Goal: Information Seeking & Learning: Check status

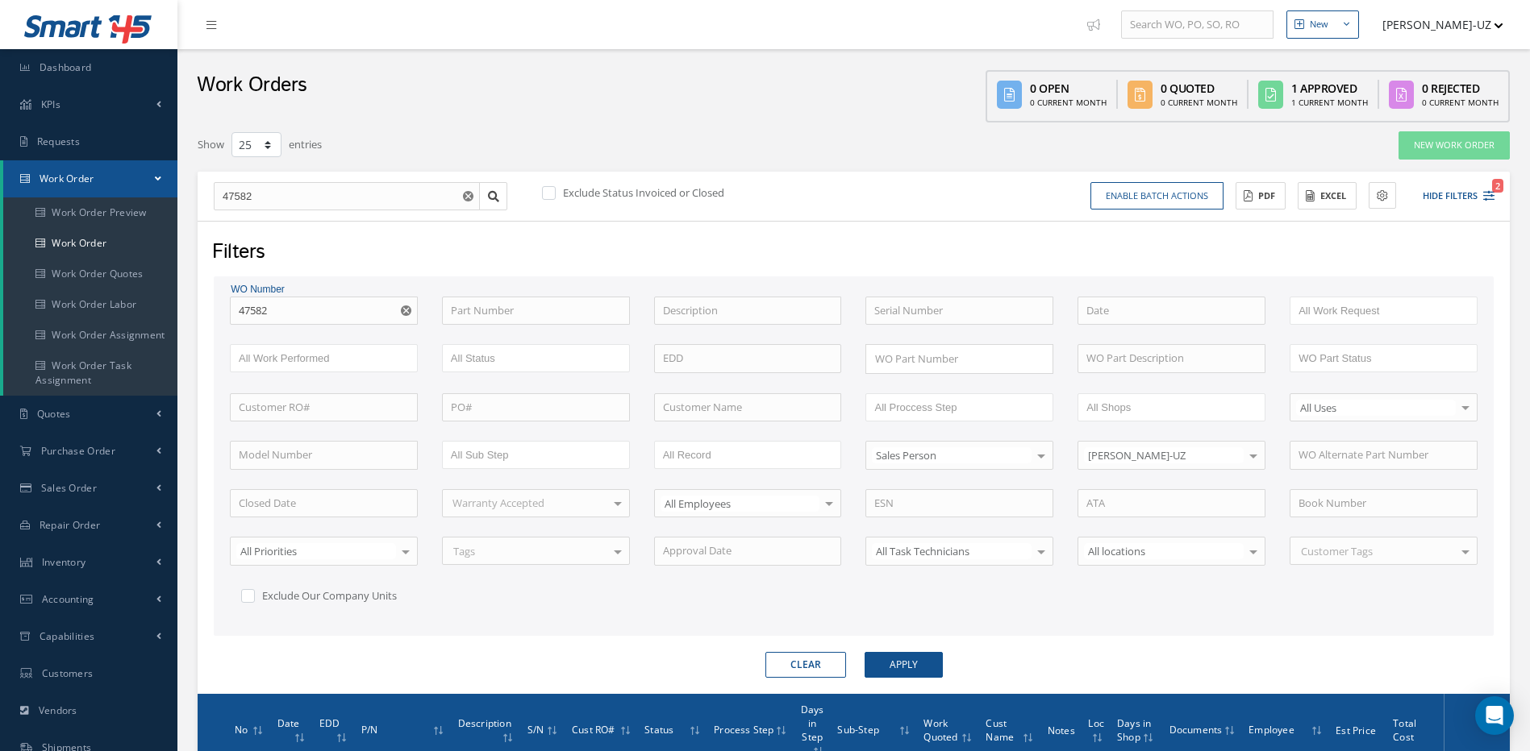
select select "25"
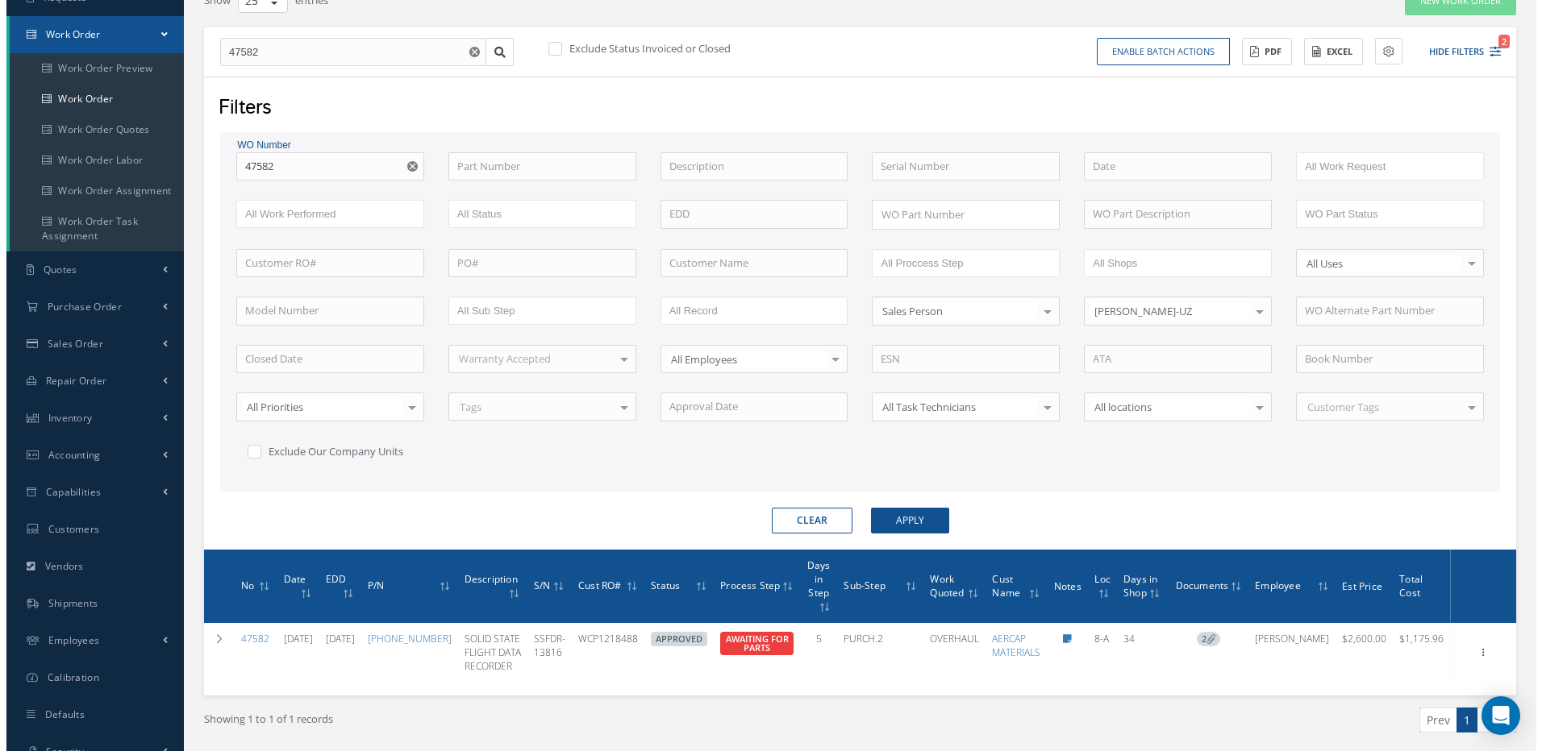
scroll to position [144, 0]
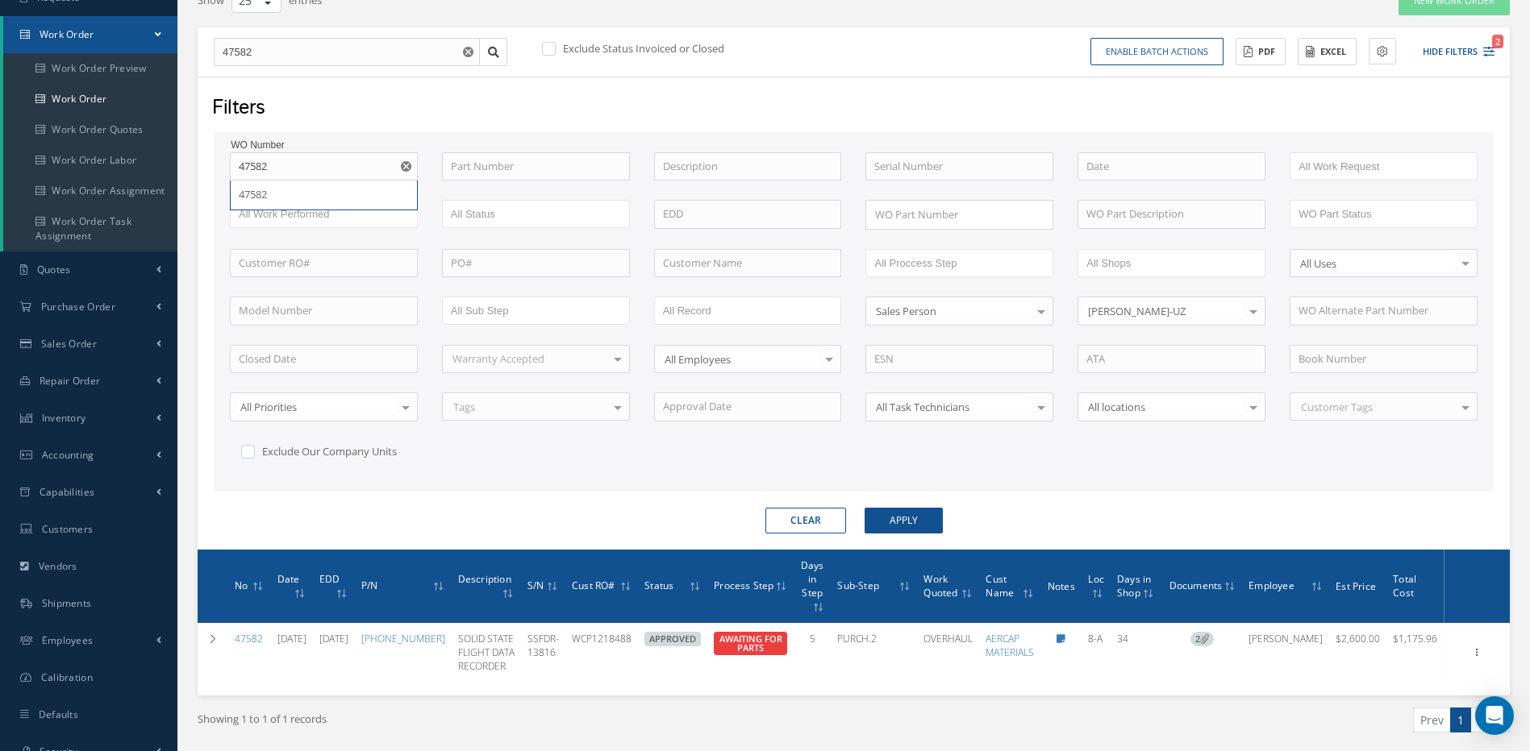
click at [909, 503] on form "WO Number 47582 47582 Part Number Description Serial Number - BENCH CHECK CALIB…" at bounding box center [854, 333] width 1280 height 402
click at [905, 517] on button "Apply" at bounding box center [903, 521] width 78 height 26
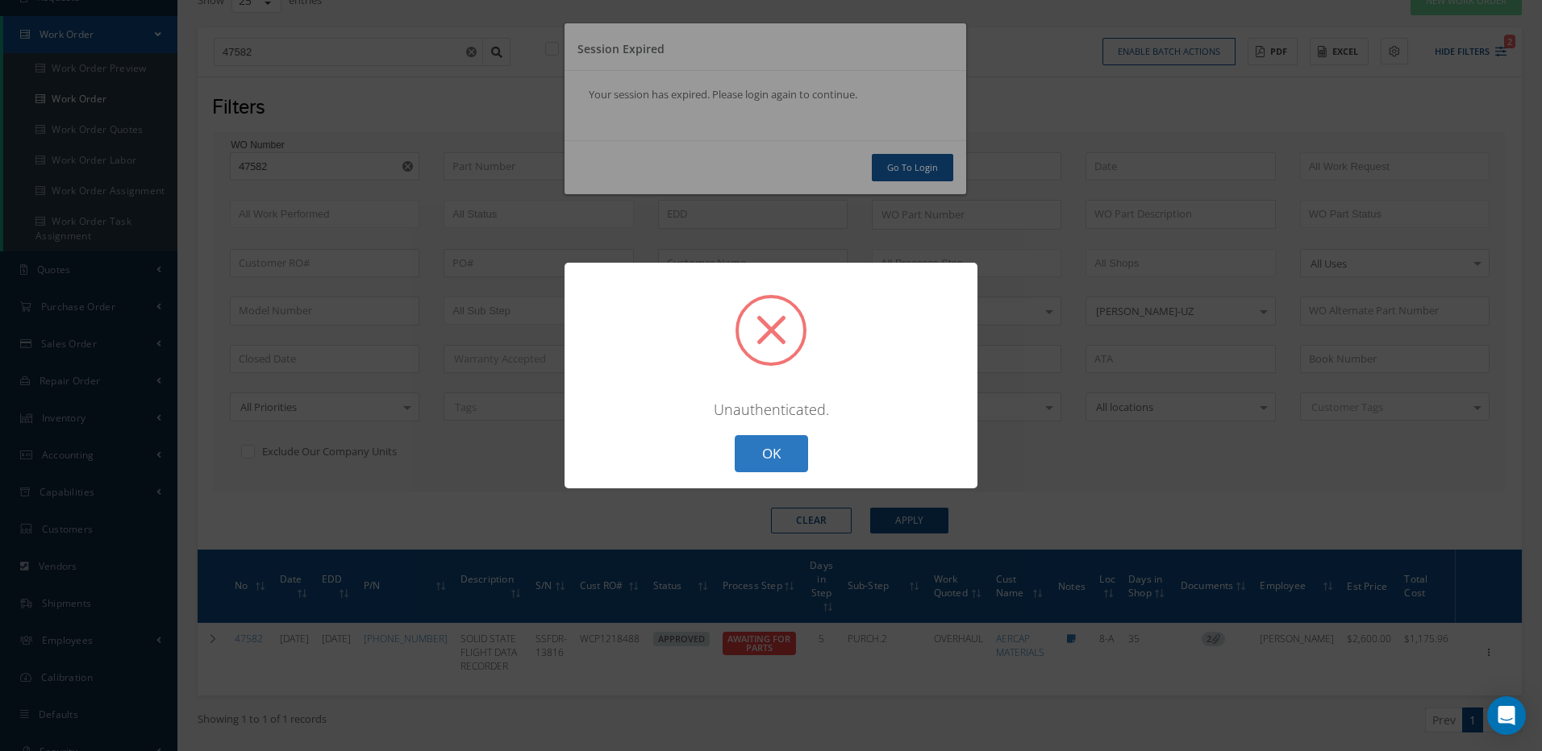
click at [787, 447] on button "OK" at bounding box center [771, 454] width 73 height 38
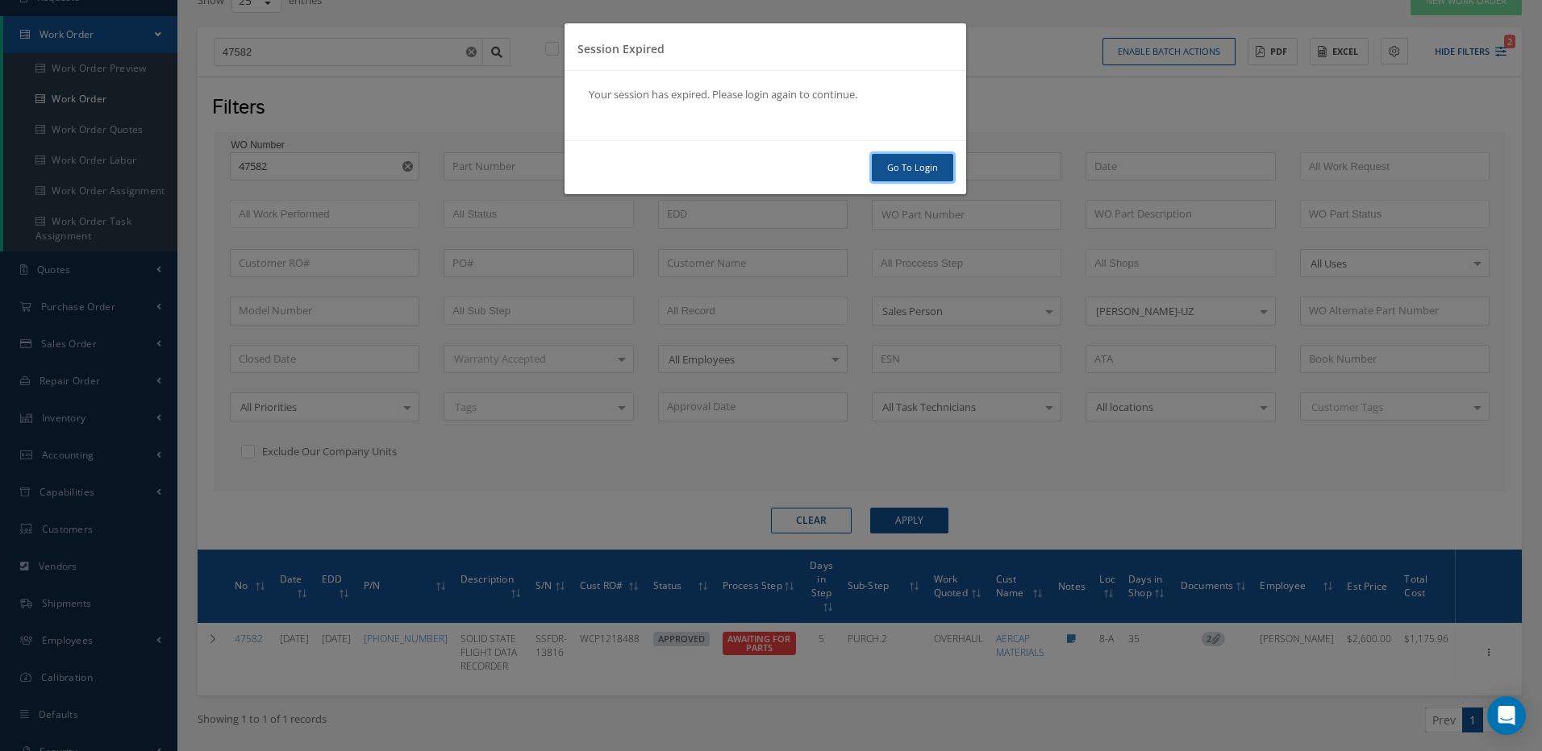
click at [887, 171] on link "Go To Login" at bounding box center [912, 168] width 81 height 28
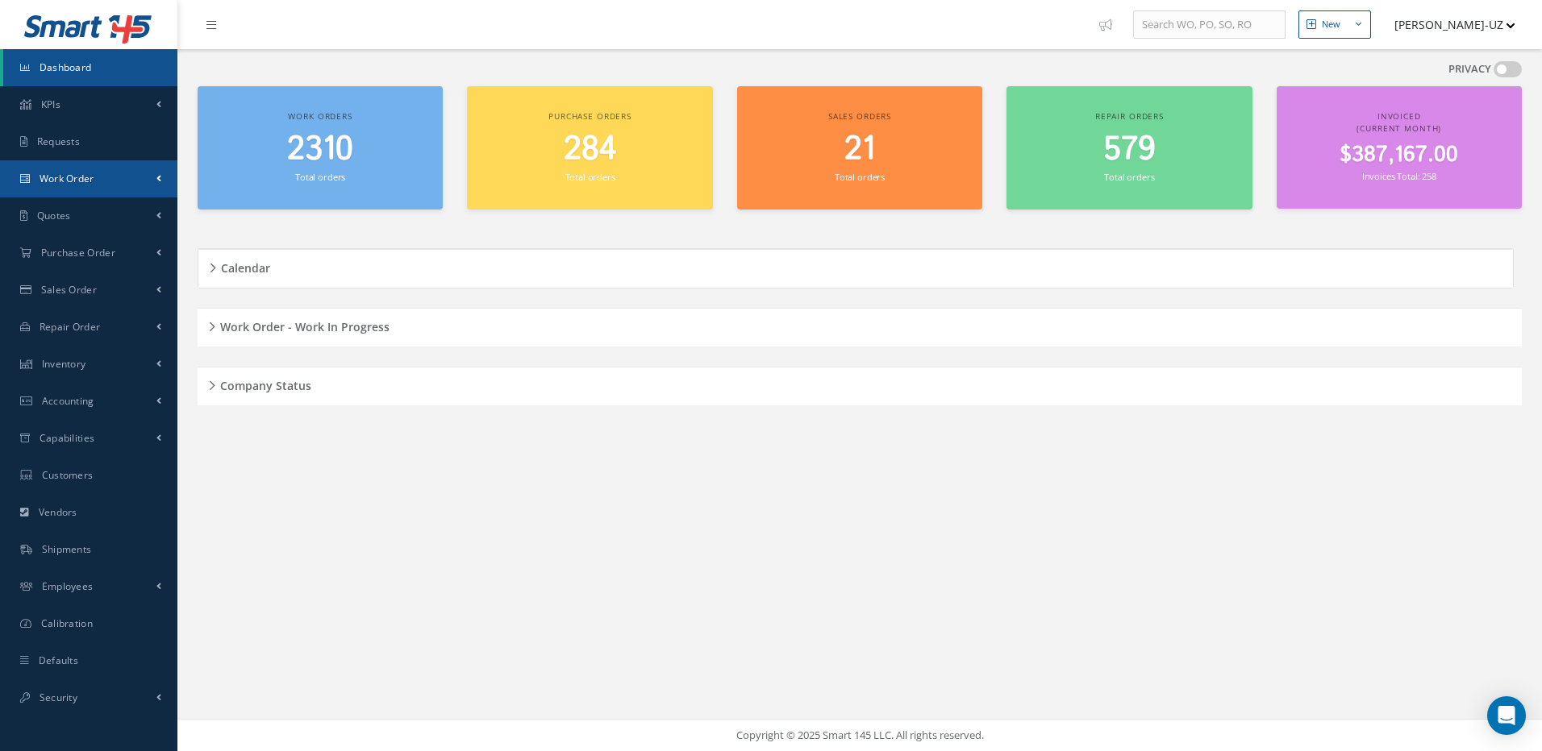
click at [69, 172] on span "Work Order" at bounding box center [67, 179] width 55 height 14
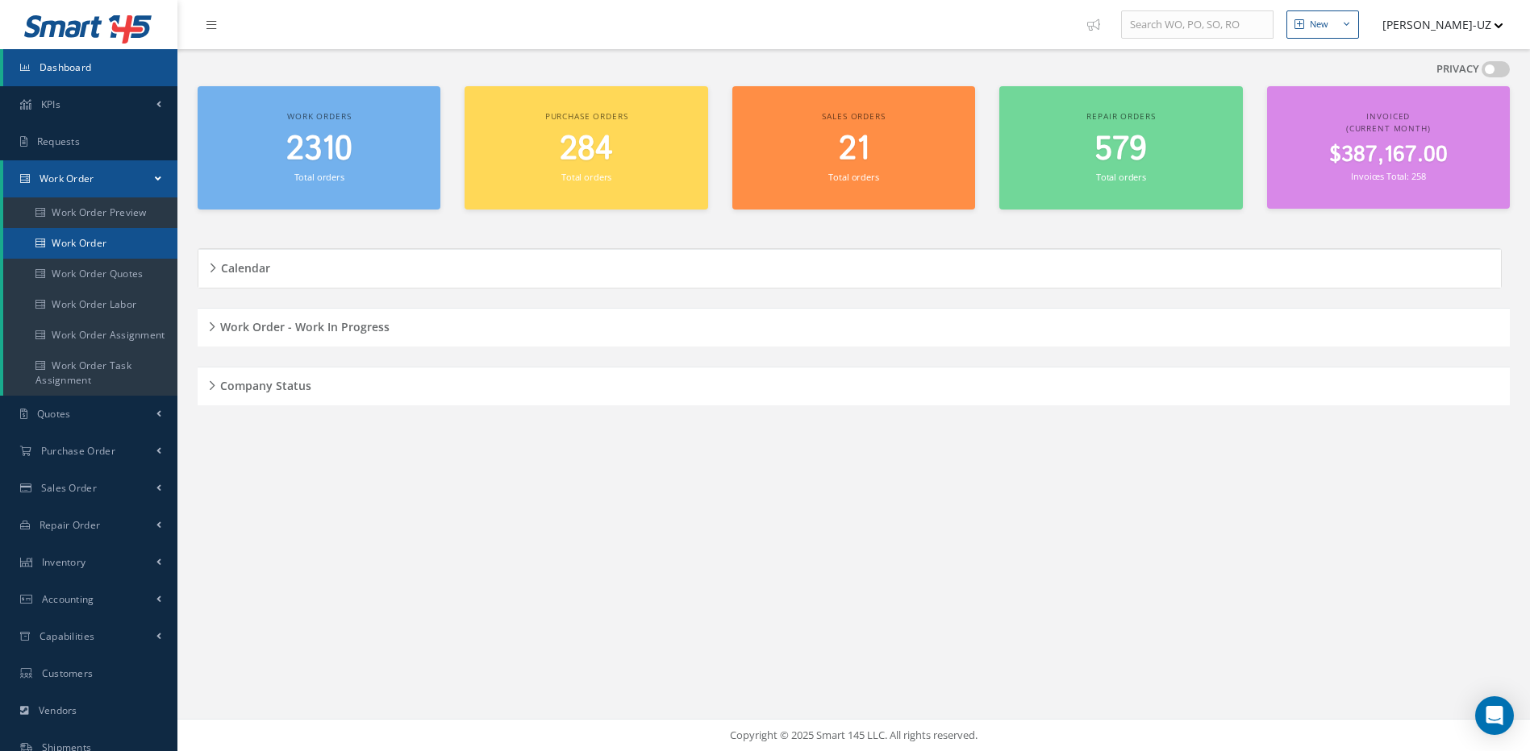
click at [57, 242] on link "Work Order" at bounding box center [90, 243] width 174 height 31
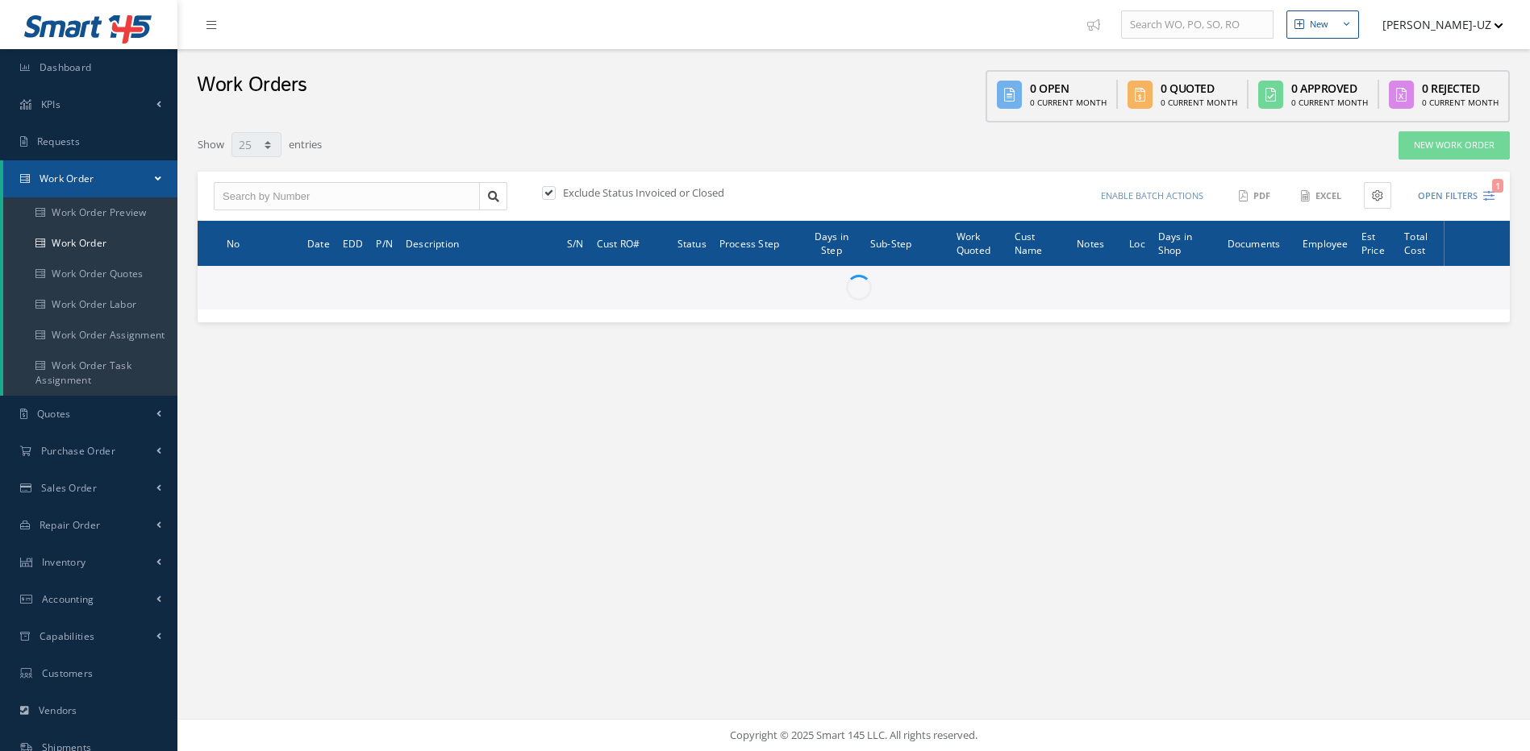
select select "25"
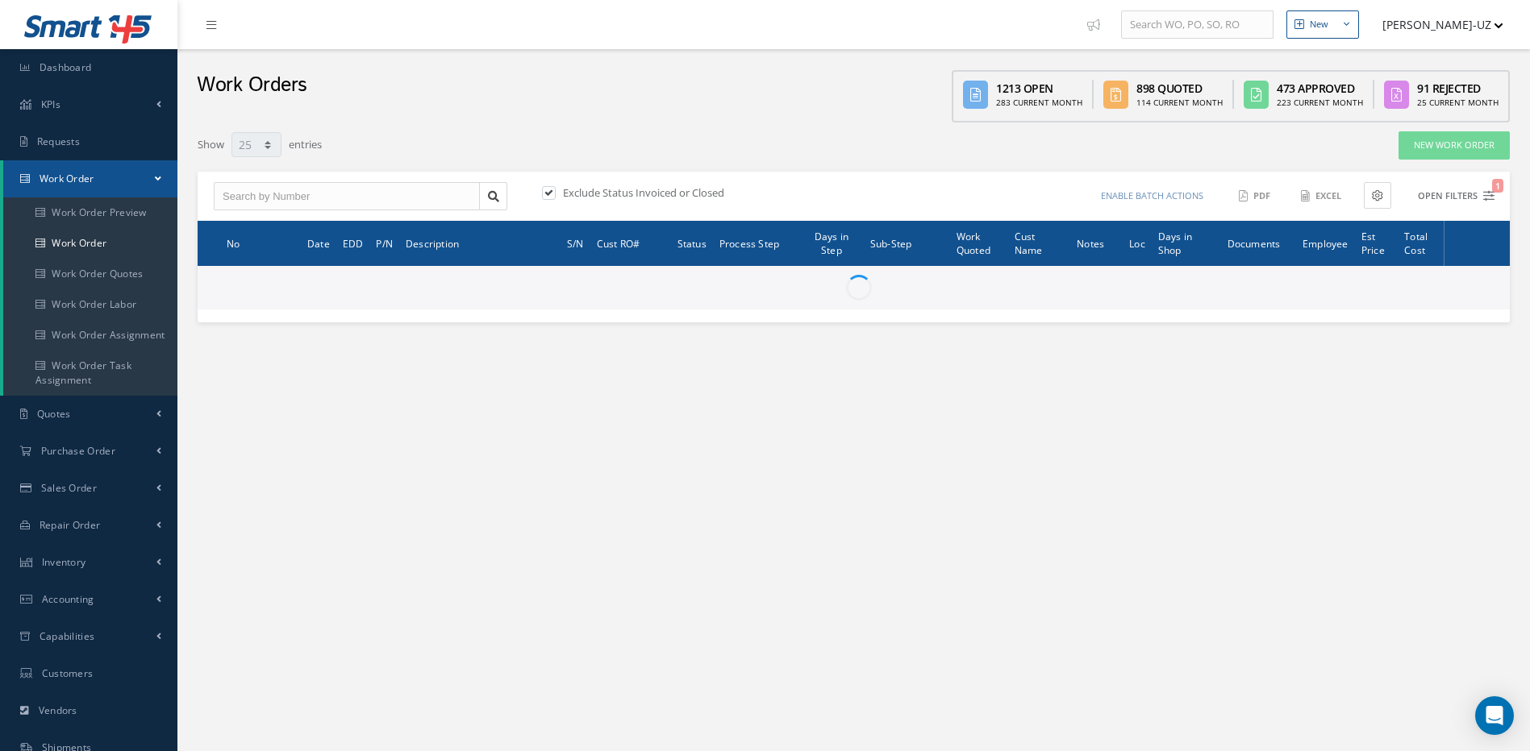
type input "All Work Request"
type input "All Work Performed"
type input "All Status"
type input "WO Part Status"
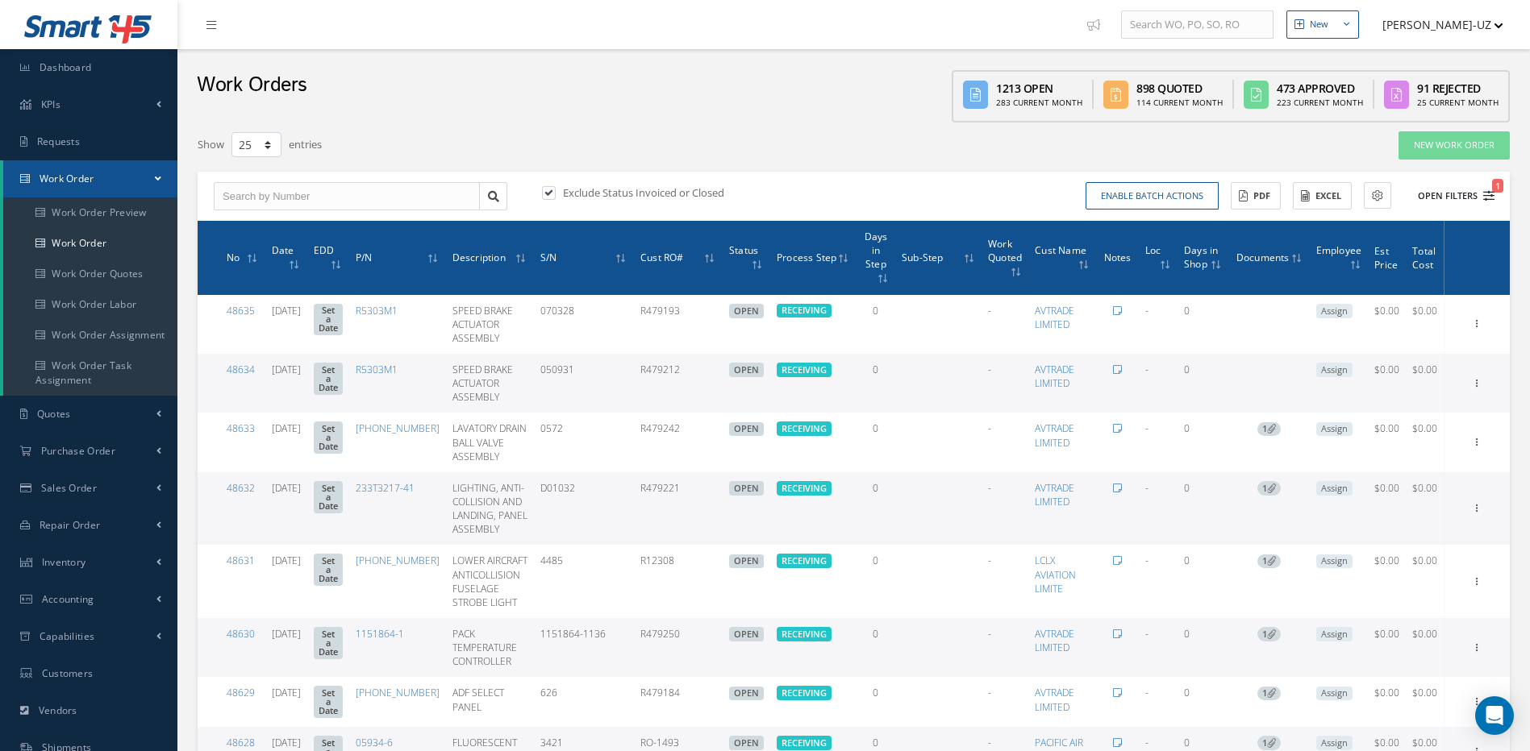
click at [1485, 198] on icon "1" at bounding box center [1488, 195] width 11 height 11
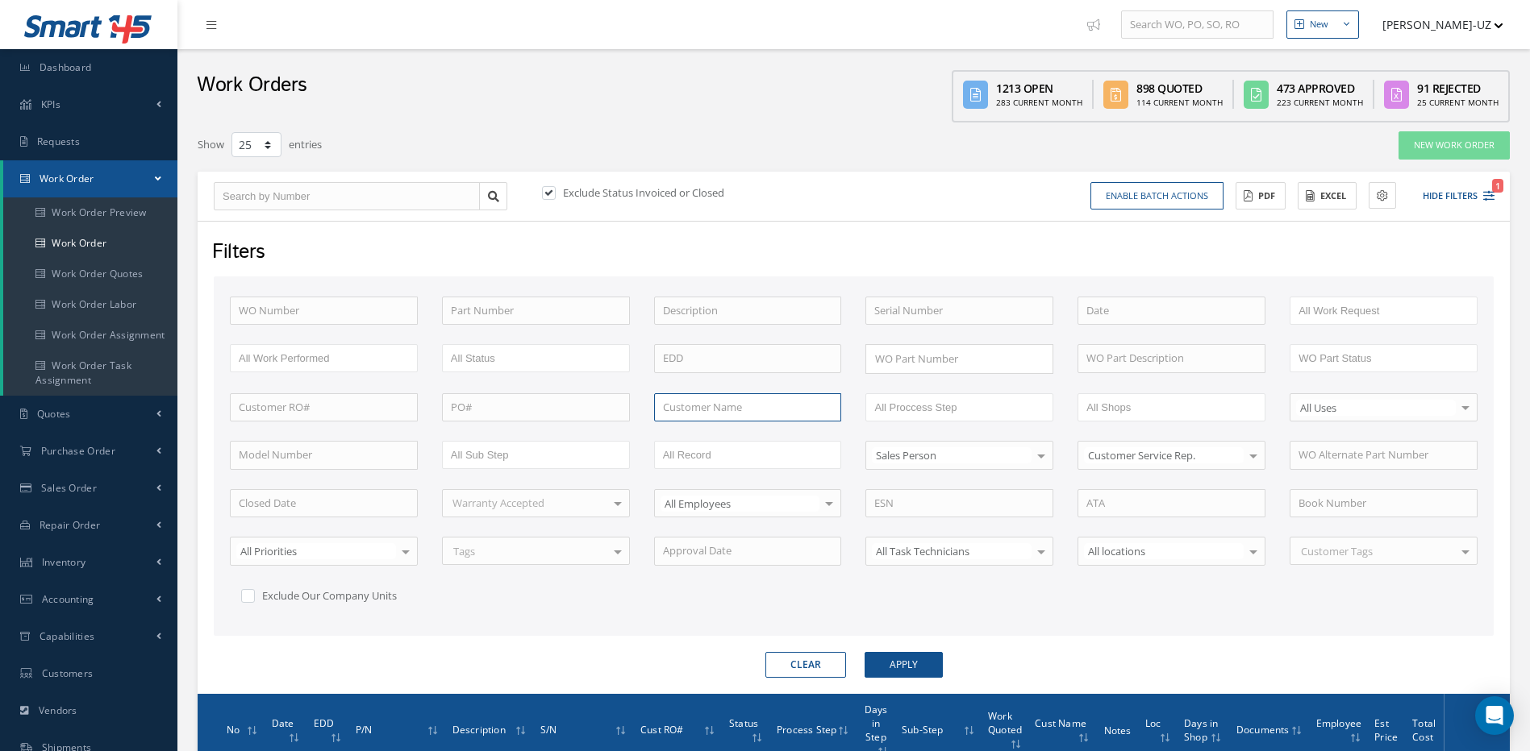
click at [748, 405] on input "text" at bounding box center [748, 407] width 188 height 29
click at [713, 443] on span "UNITED PARCEL SERVICE CO." at bounding box center [732, 435] width 138 height 15
type input "UNITED PARCEL SERVICE CO."
click at [880, 660] on button "Apply" at bounding box center [903, 665] width 78 height 26
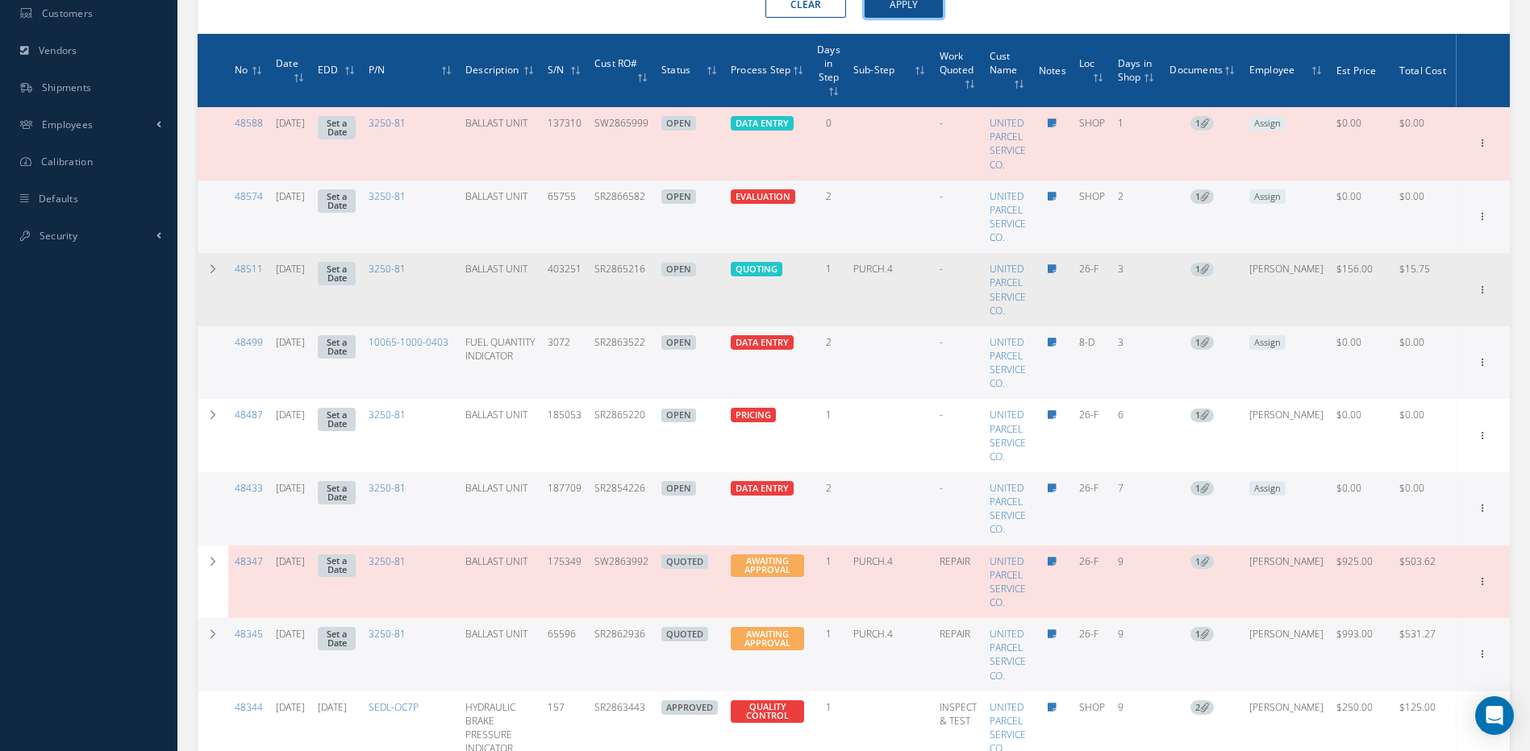
scroll to position [564, 0]
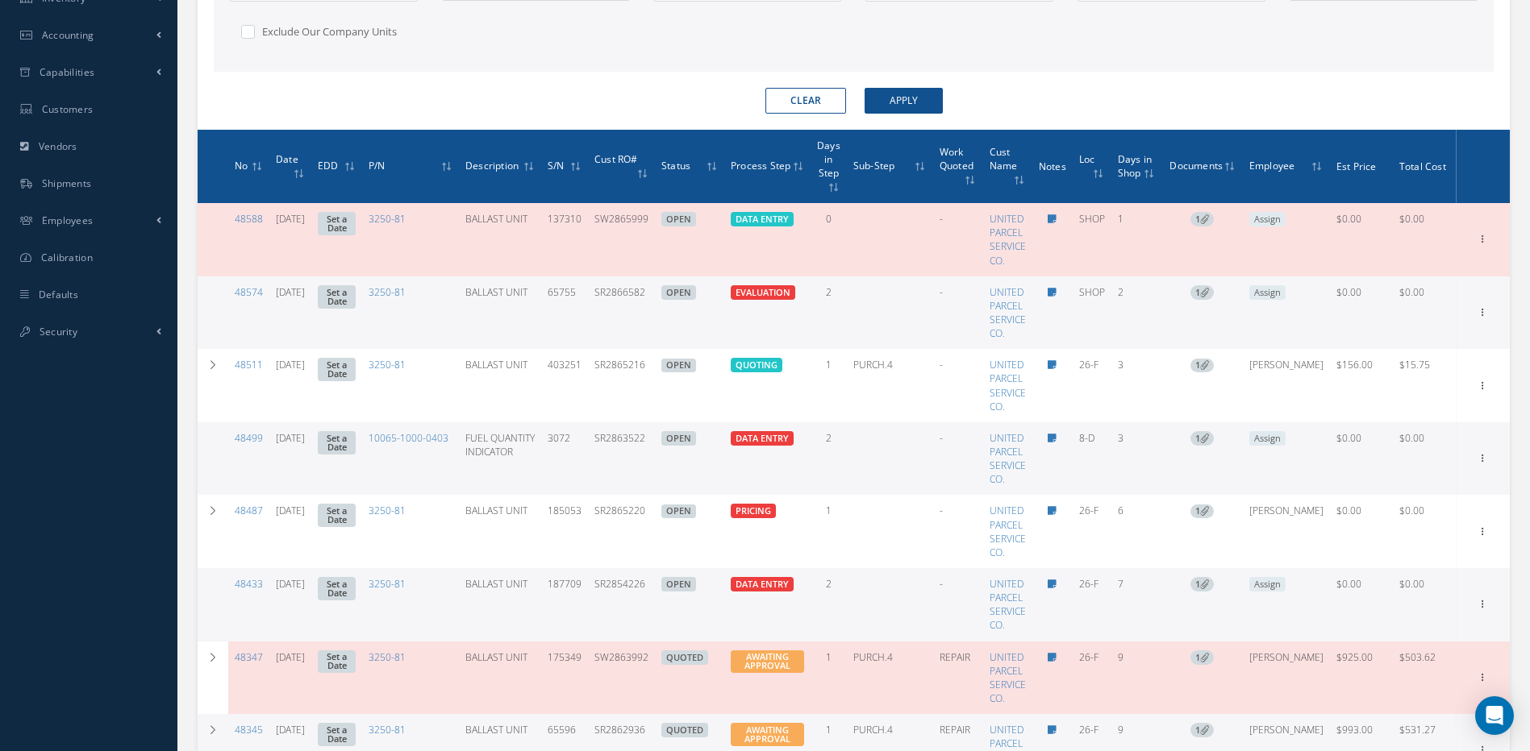
drag, startPoint x: 667, startPoint y: 301, endPoint x: 607, endPoint y: 298, distance: 59.8
click at [607, 298] on tr "48574 08/12/2025 Set a Date 3250-81 BALLAST UNIT 65755 SR2866582 OPEN Elapsed T…" at bounding box center [854, 313] width 1312 height 73
copy td "SR2866582"
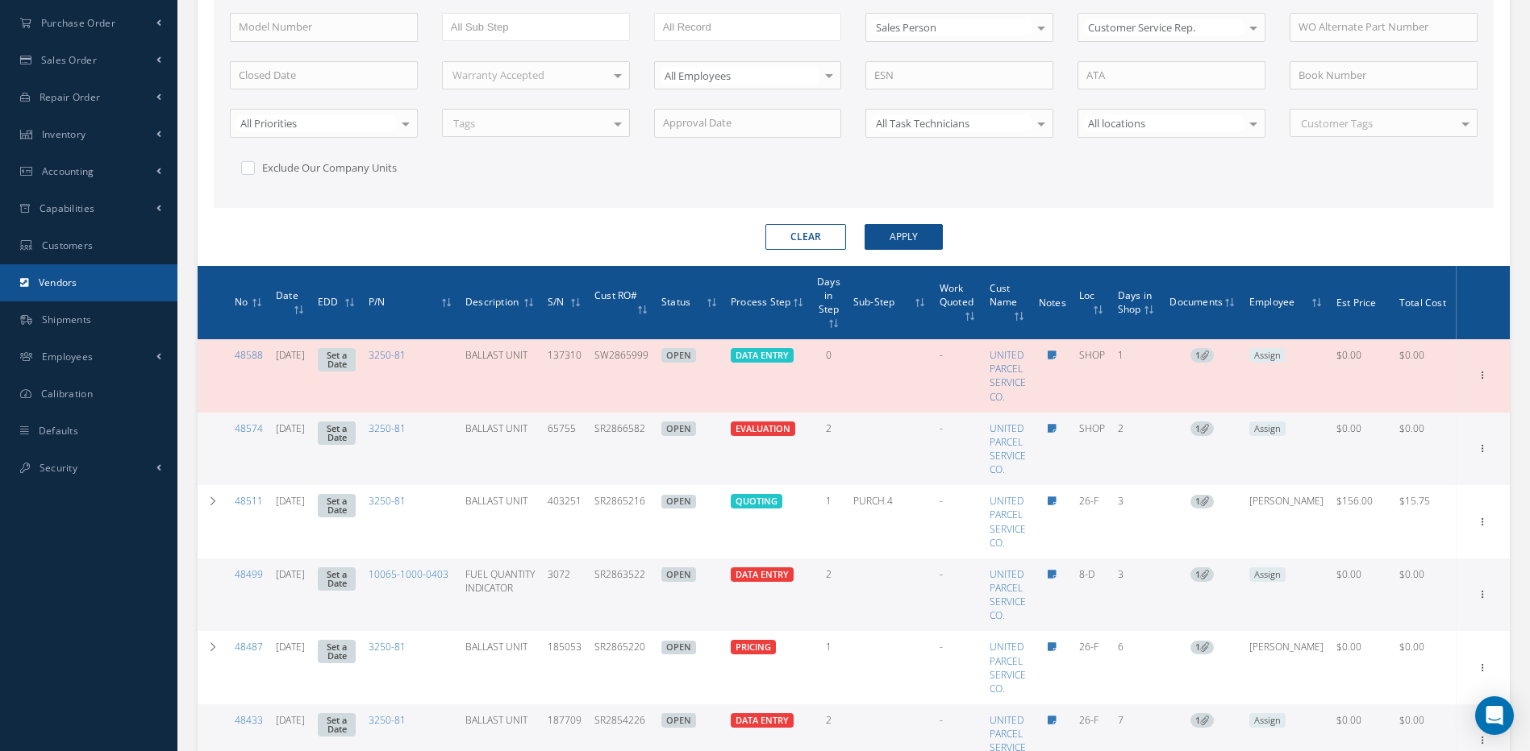
scroll to position [0, 0]
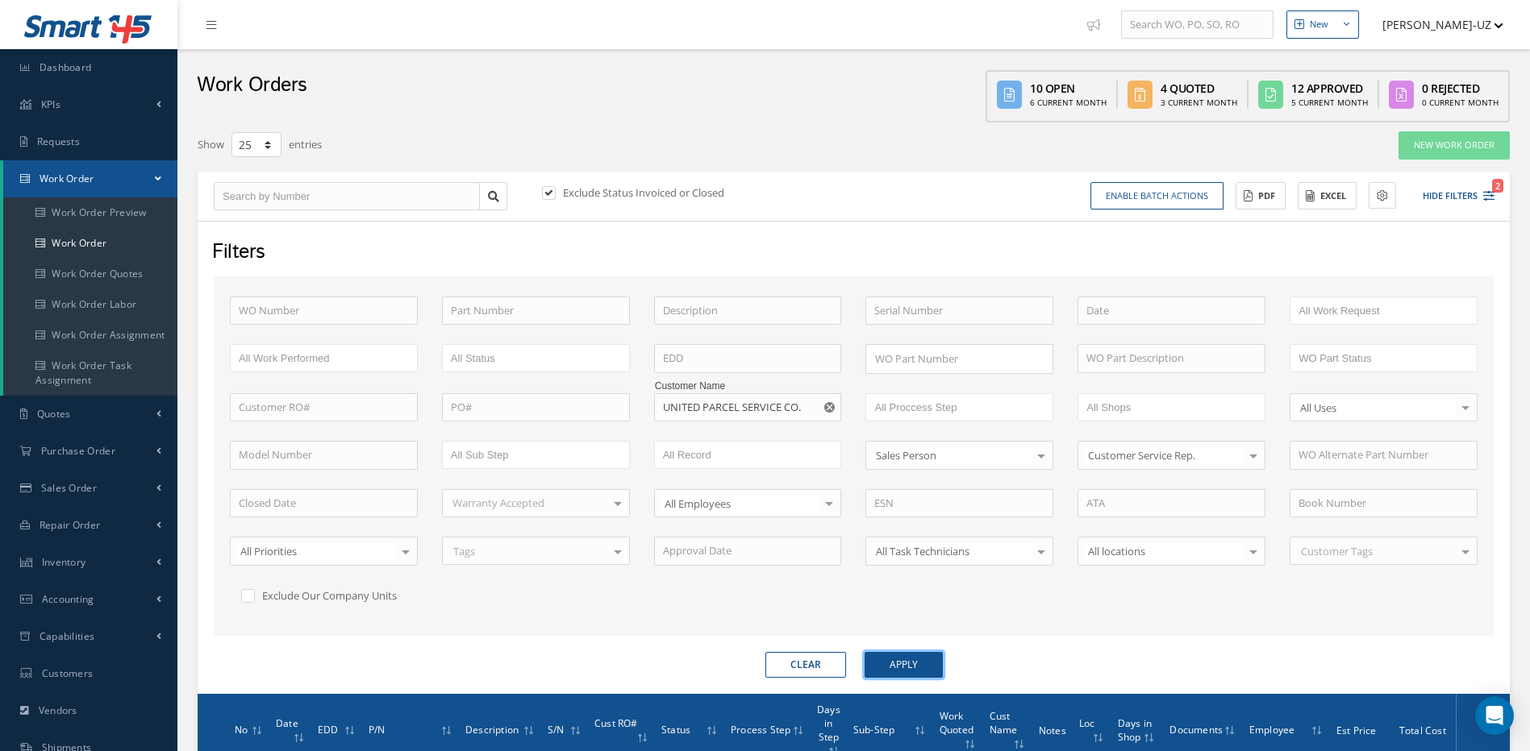
click at [908, 664] on button "Apply" at bounding box center [903, 665] width 78 height 26
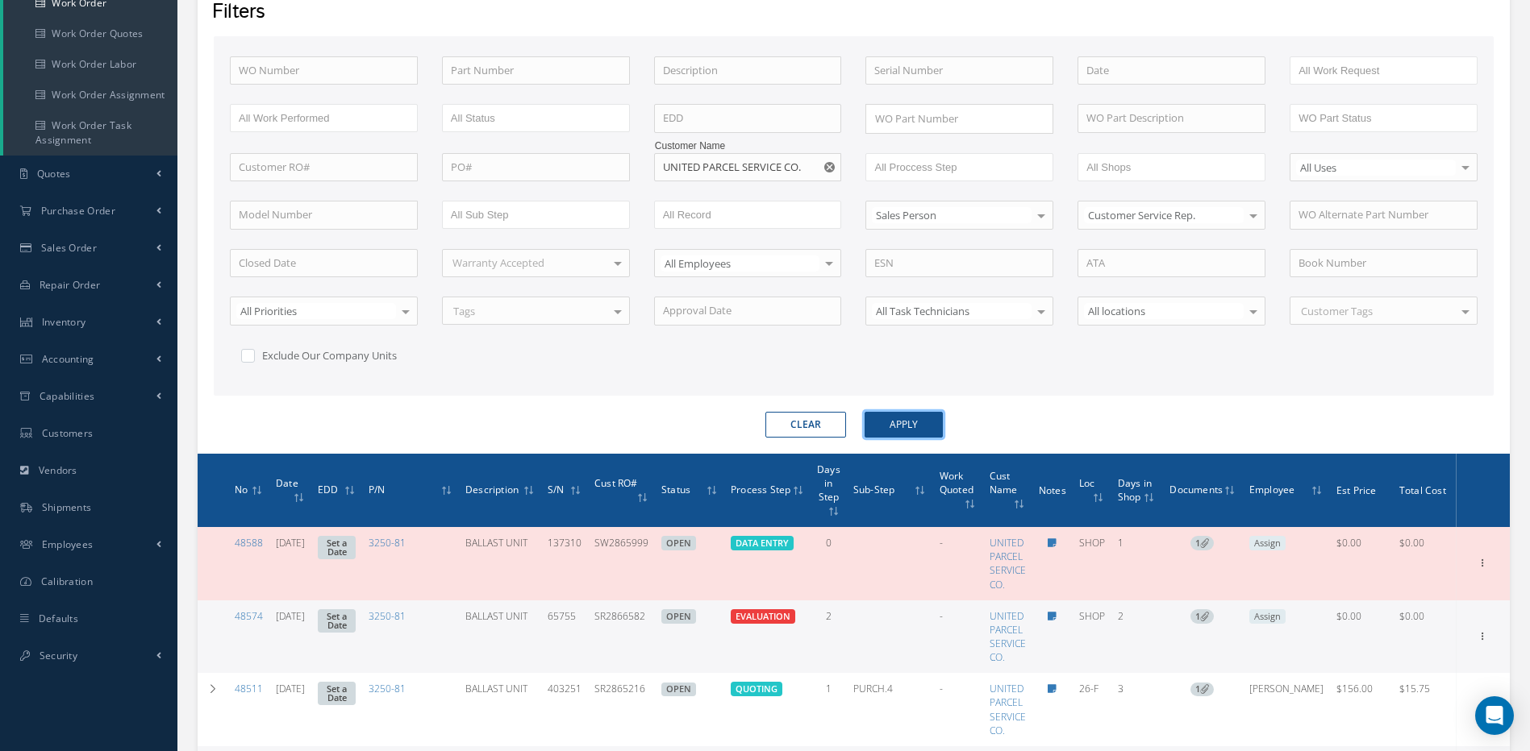
scroll to position [242, 0]
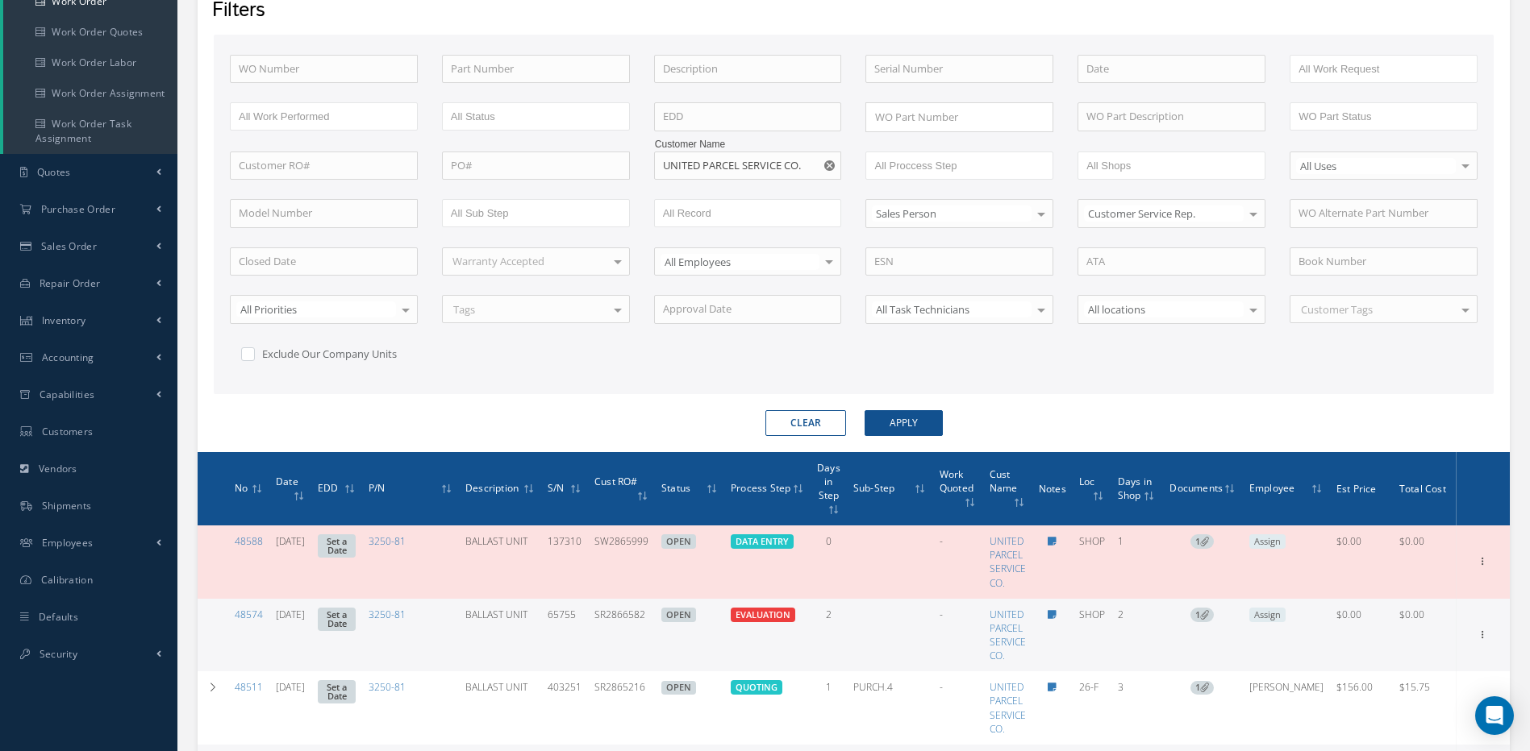
click at [655, 622] on td "SR2866582" at bounding box center [621, 635] width 67 height 73
drag, startPoint x: 660, startPoint y: 622, endPoint x: 604, endPoint y: 622, distance: 55.6
click at [604, 622] on td "SR2866582" at bounding box center [621, 635] width 67 height 73
copy td "SR2866582"
